Goal: Information Seeking & Learning: Check status

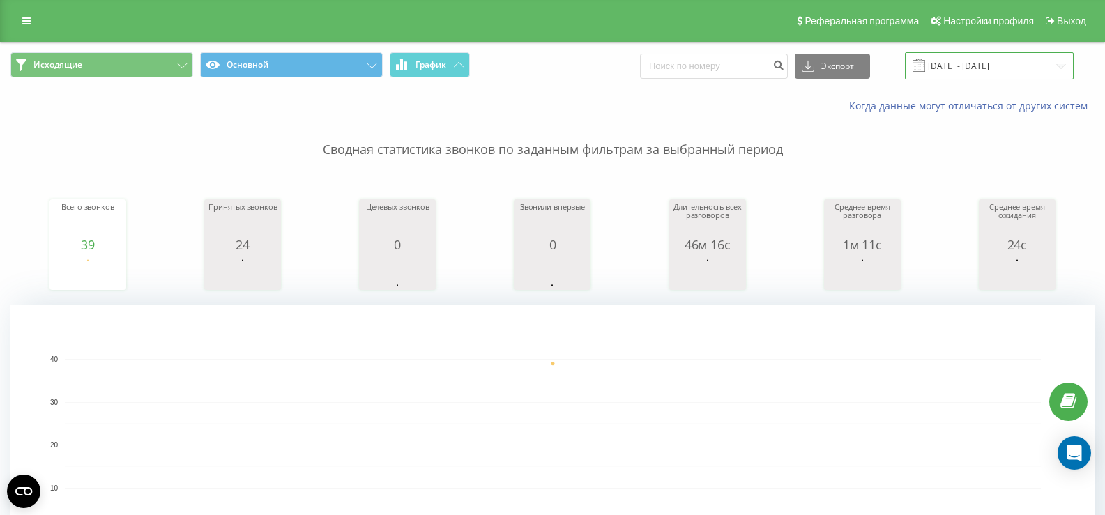
click at [989, 61] on input "[DATE] - [DATE]" at bounding box center [989, 65] width 169 height 27
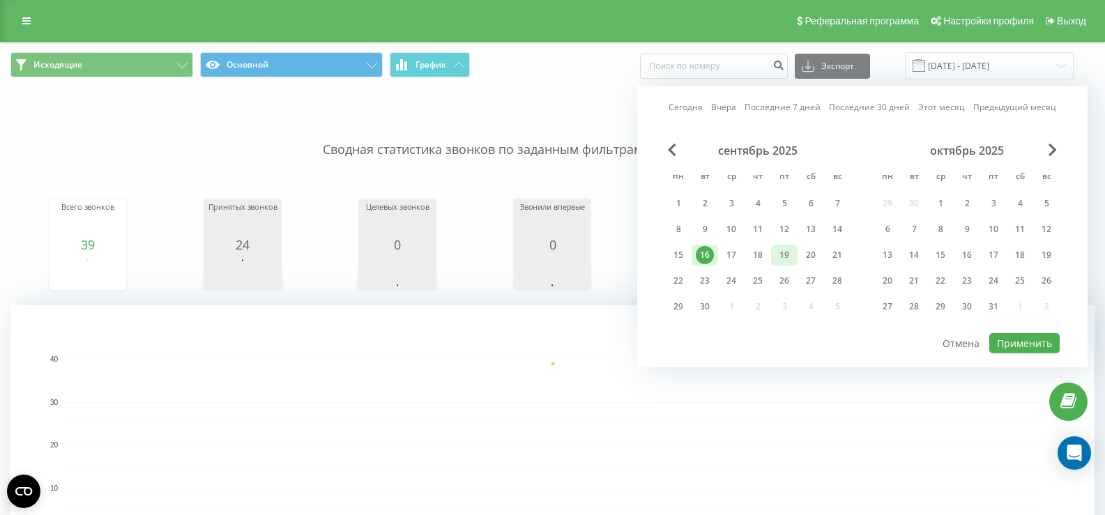
click at [782, 250] on div "19" at bounding box center [784, 255] width 18 height 18
click at [1016, 338] on button "Применить" at bounding box center [1025, 343] width 70 height 20
type input "[DATE] - [DATE]"
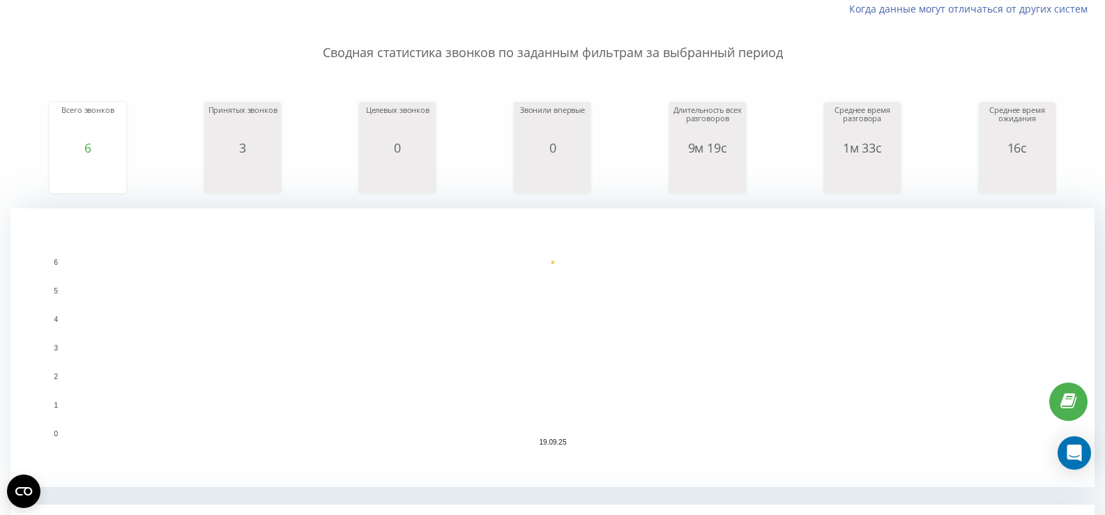
scroll to position [446, 0]
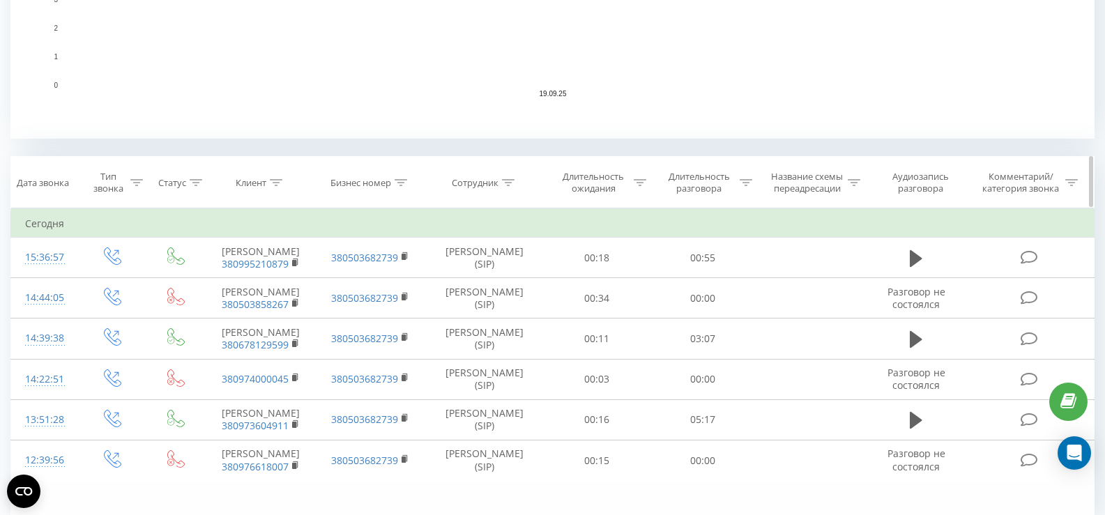
click at [743, 179] on icon at bounding box center [746, 182] width 13 height 7
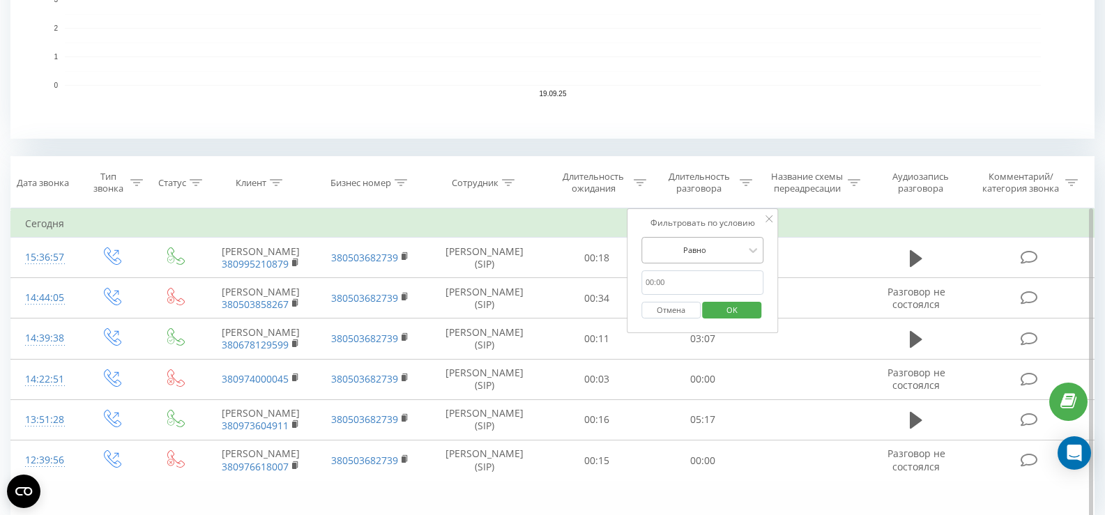
click at [711, 245] on div at bounding box center [695, 249] width 99 height 13
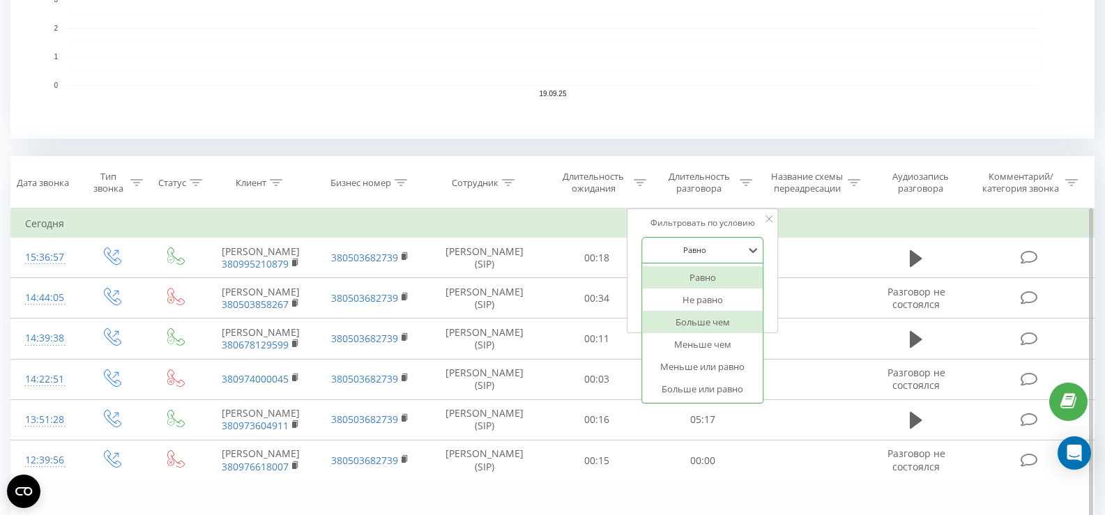
click at [694, 325] on div "Больше чем" at bounding box center [702, 322] width 121 height 22
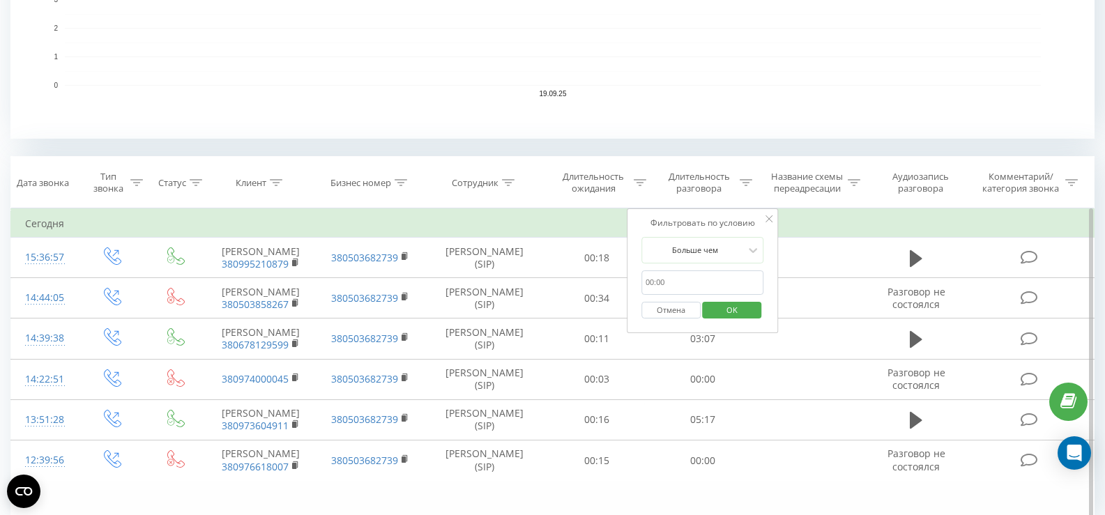
click at [688, 287] on input "text" at bounding box center [703, 283] width 123 height 24
type input "00:20"
click at [730, 310] on span "OK" at bounding box center [732, 310] width 39 height 22
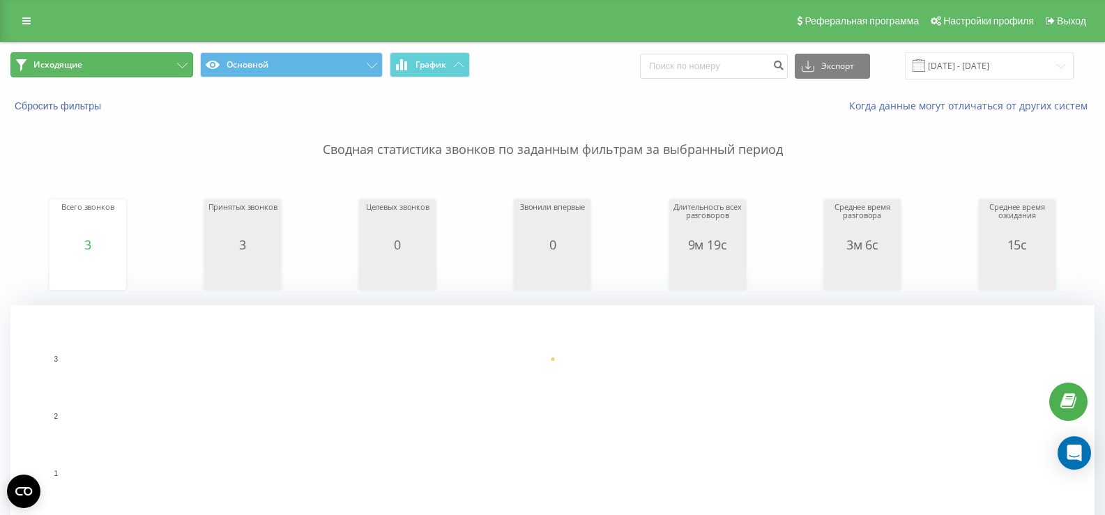
click at [113, 67] on button "Исходящие" at bounding box center [101, 64] width 183 height 25
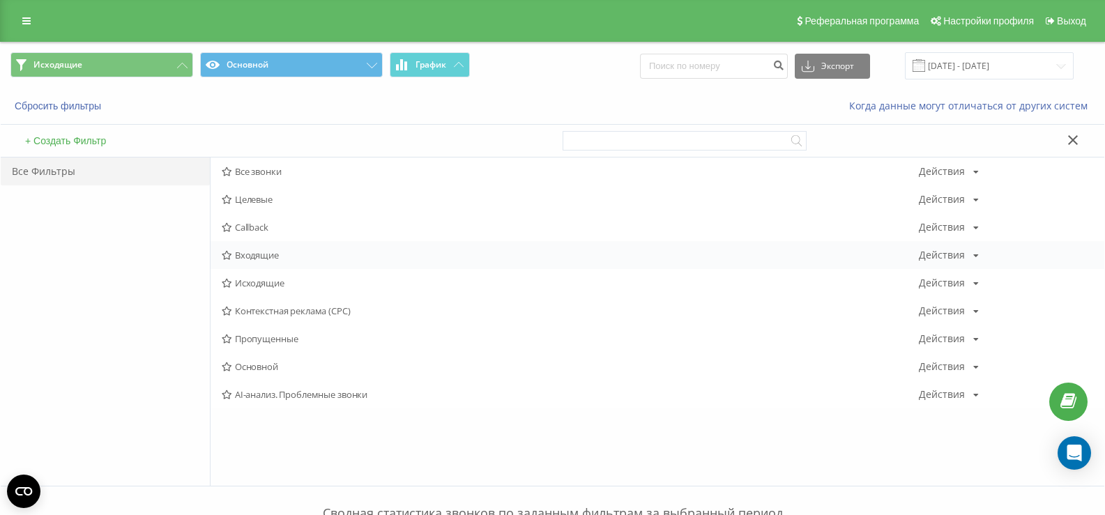
click at [260, 255] on span "Входящие" at bounding box center [570, 255] width 697 height 10
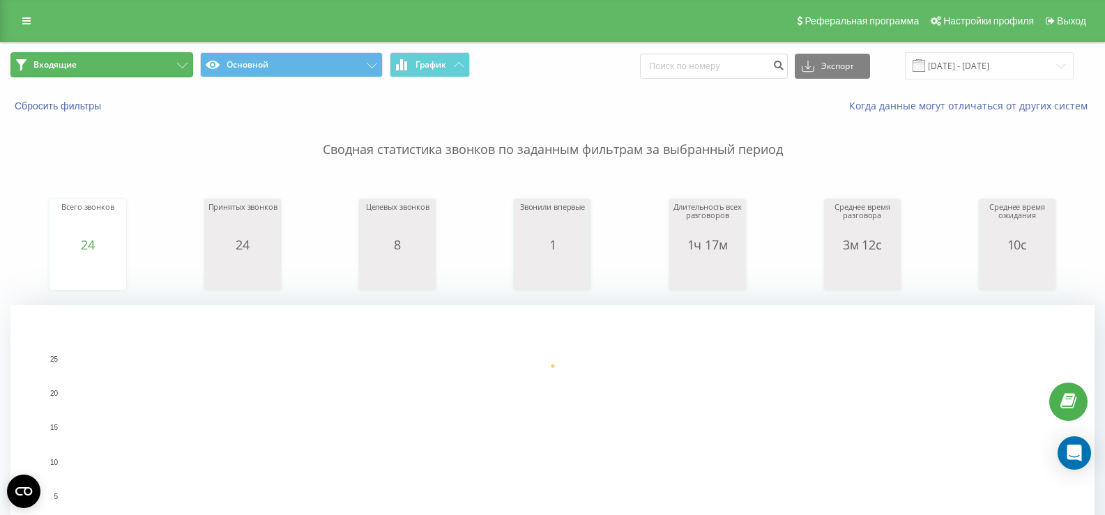
click at [167, 64] on button "Входящие" at bounding box center [101, 64] width 183 height 25
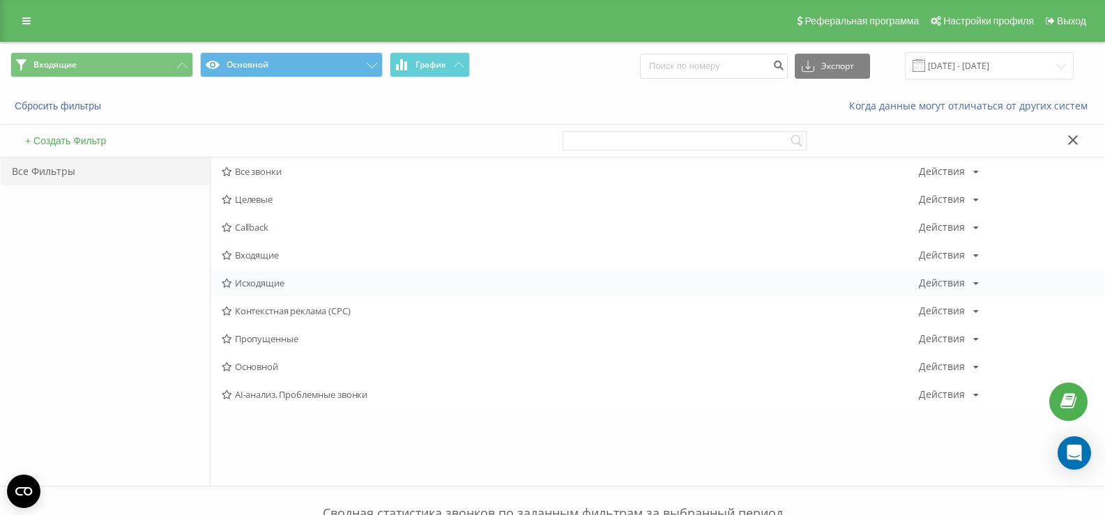
click at [259, 294] on div "Исходящие Действия Редактировать Копировать Удалить По умолчанию Поделиться" at bounding box center [658, 283] width 894 height 28
click at [257, 285] on span "Исходящие" at bounding box center [570, 283] width 697 height 10
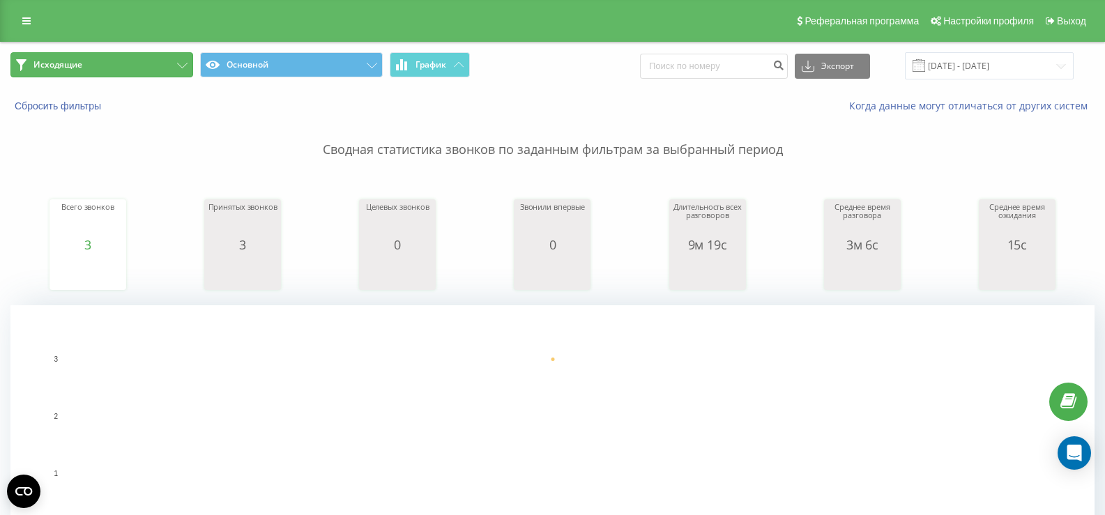
click at [152, 61] on button "Исходящие" at bounding box center [101, 64] width 183 height 25
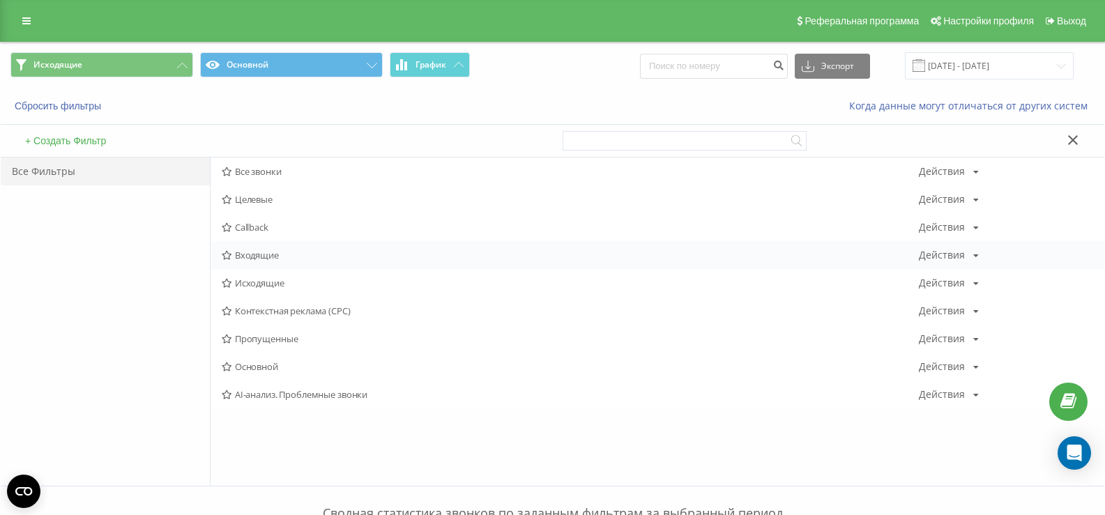
click at [255, 252] on span "Входящие" at bounding box center [570, 255] width 697 height 10
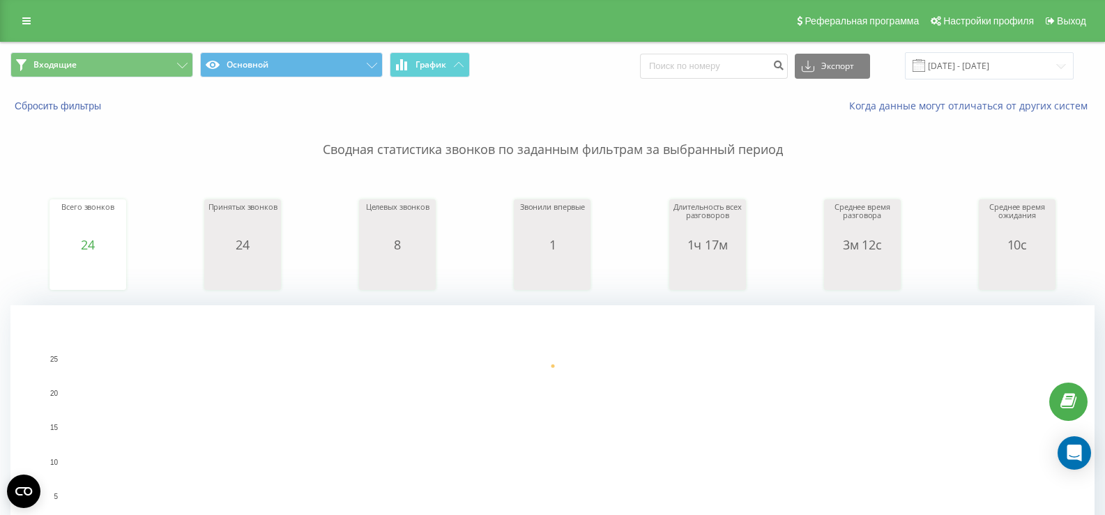
click at [139, 78] on span "Входящие Основной График" at bounding box center [276, 65] width 532 height 27
click at [175, 71] on button "Входящие" at bounding box center [101, 64] width 183 height 25
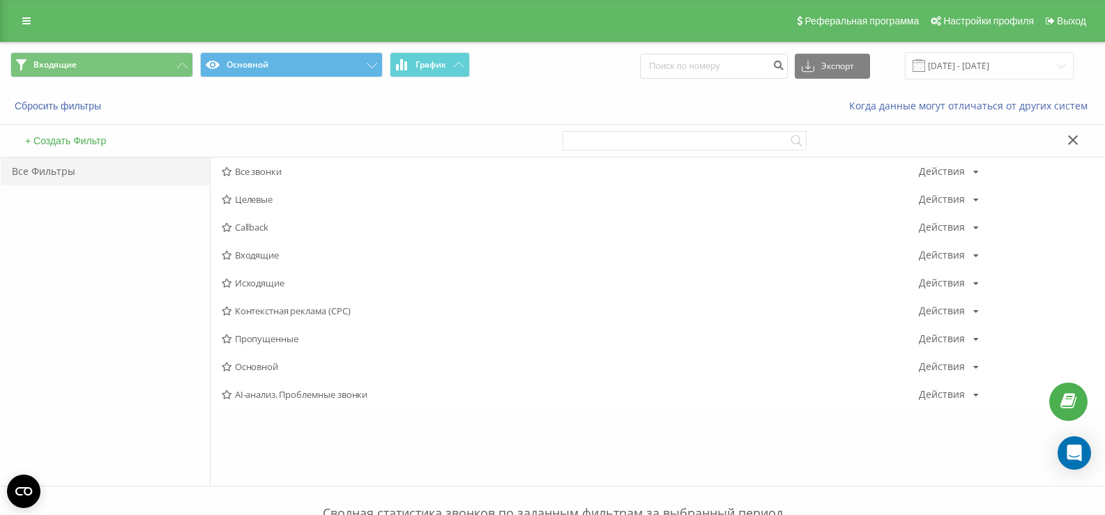
click at [245, 252] on span "Входящие" at bounding box center [570, 255] width 697 height 10
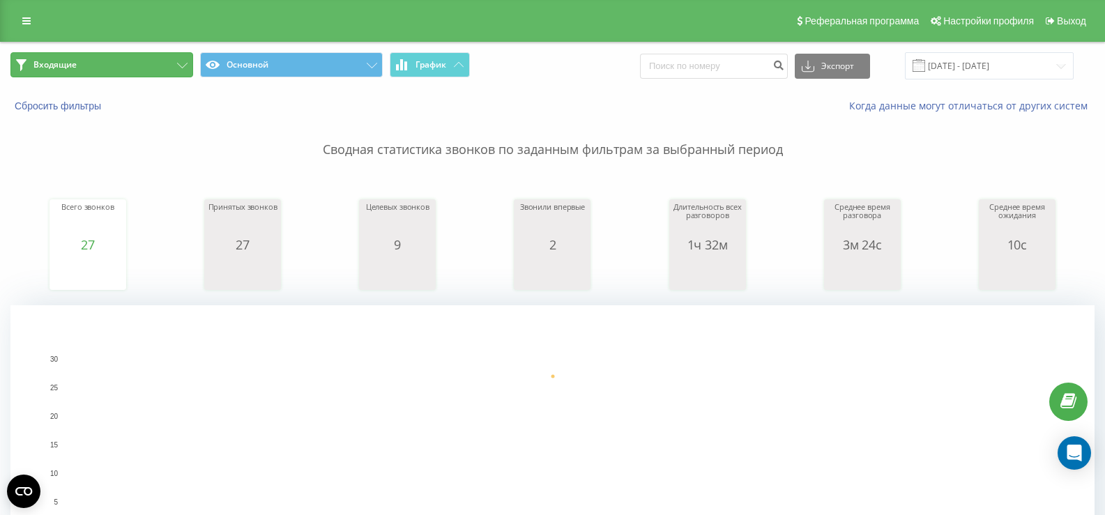
click at [174, 66] on button "Входящие" at bounding box center [101, 64] width 183 height 25
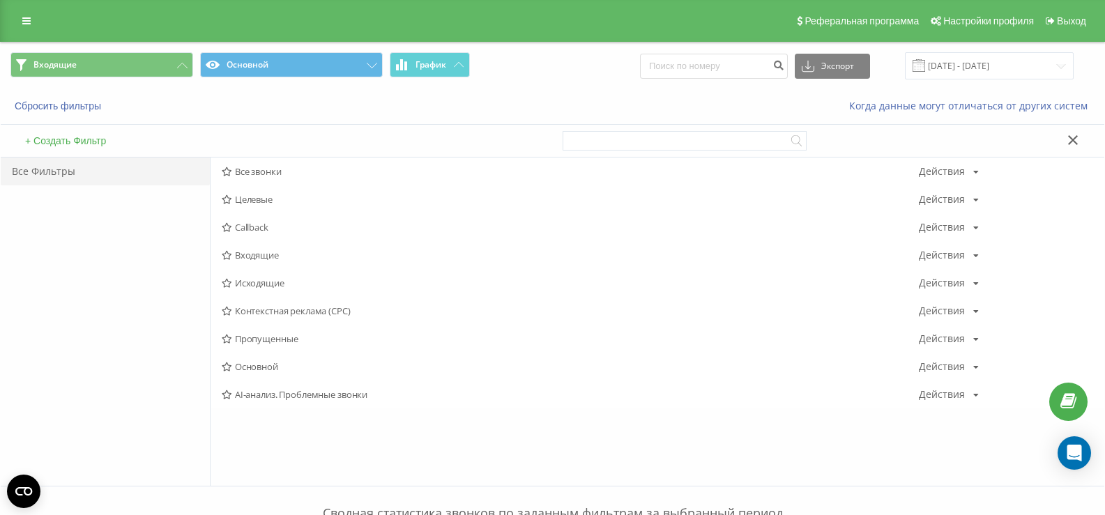
click at [260, 283] on span "Исходящие" at bounding box center [570, 283] width 697 height 10
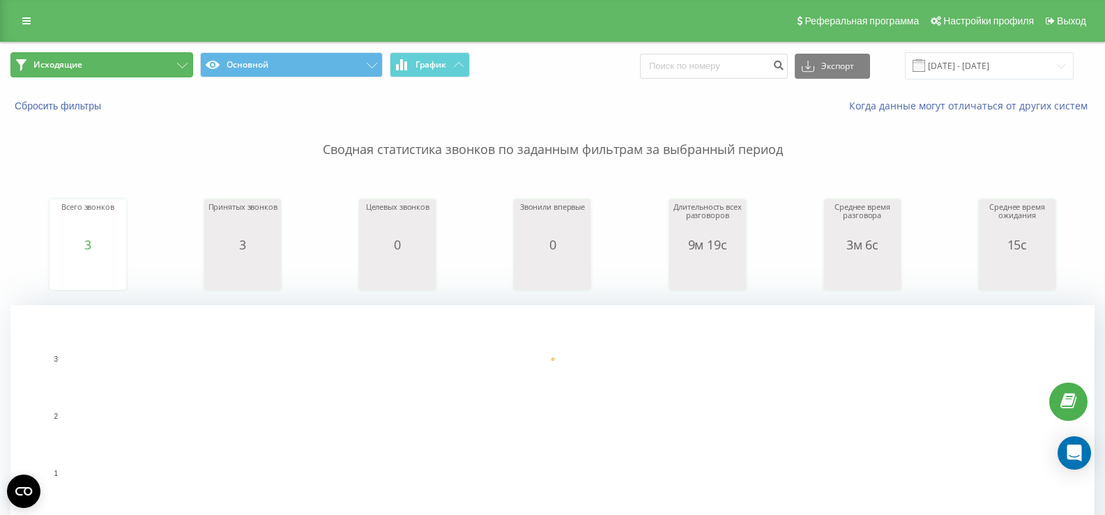
click at [123, 54] on button "Исходящие" at bounding box center [101, 64] width 183 height 25
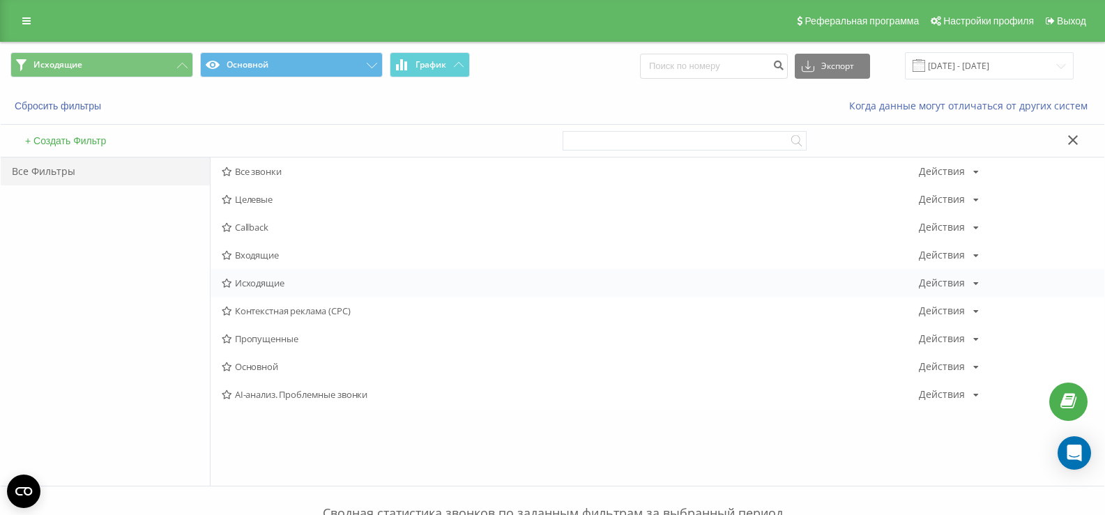
click at [255, 288] on span "Исходящие" at bounding box center [570, 283] width 697 height 10
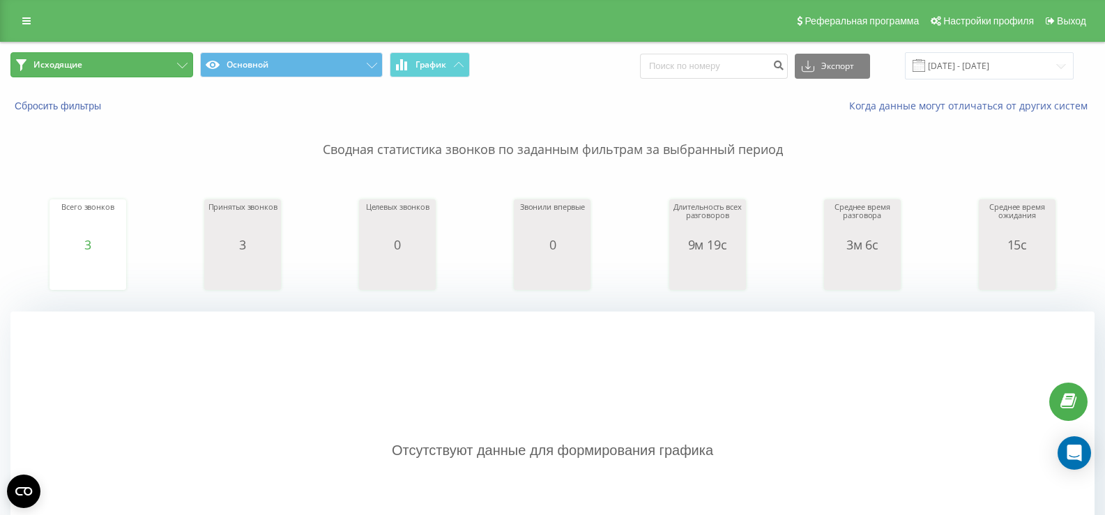
click at [107, 63] on button "Исходящие" at bounding box center [101, 64] width 183 height 25
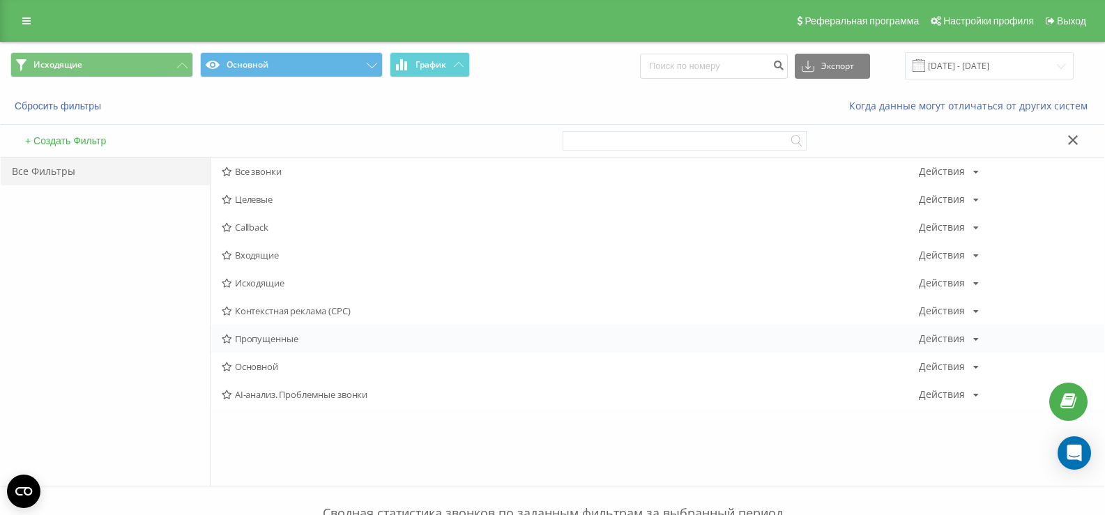
click at [826, 332] on div "Пропущенные Действия Редактировать Копировать Удалить По умолчанию Поделиться" at bounding box center [658, 339] width 894 height 28
click at [248, 262] on div "Входящие Действия Редактировать Копировать Удалить По умолчанию Поделиться" at bounding box center [658, 255] width 894 height 28
click at [251, 255] on span "Входящие" at bounding box center [570, 255] width 697 height 10
